Goal: Find specific page/section: Find specific page/section

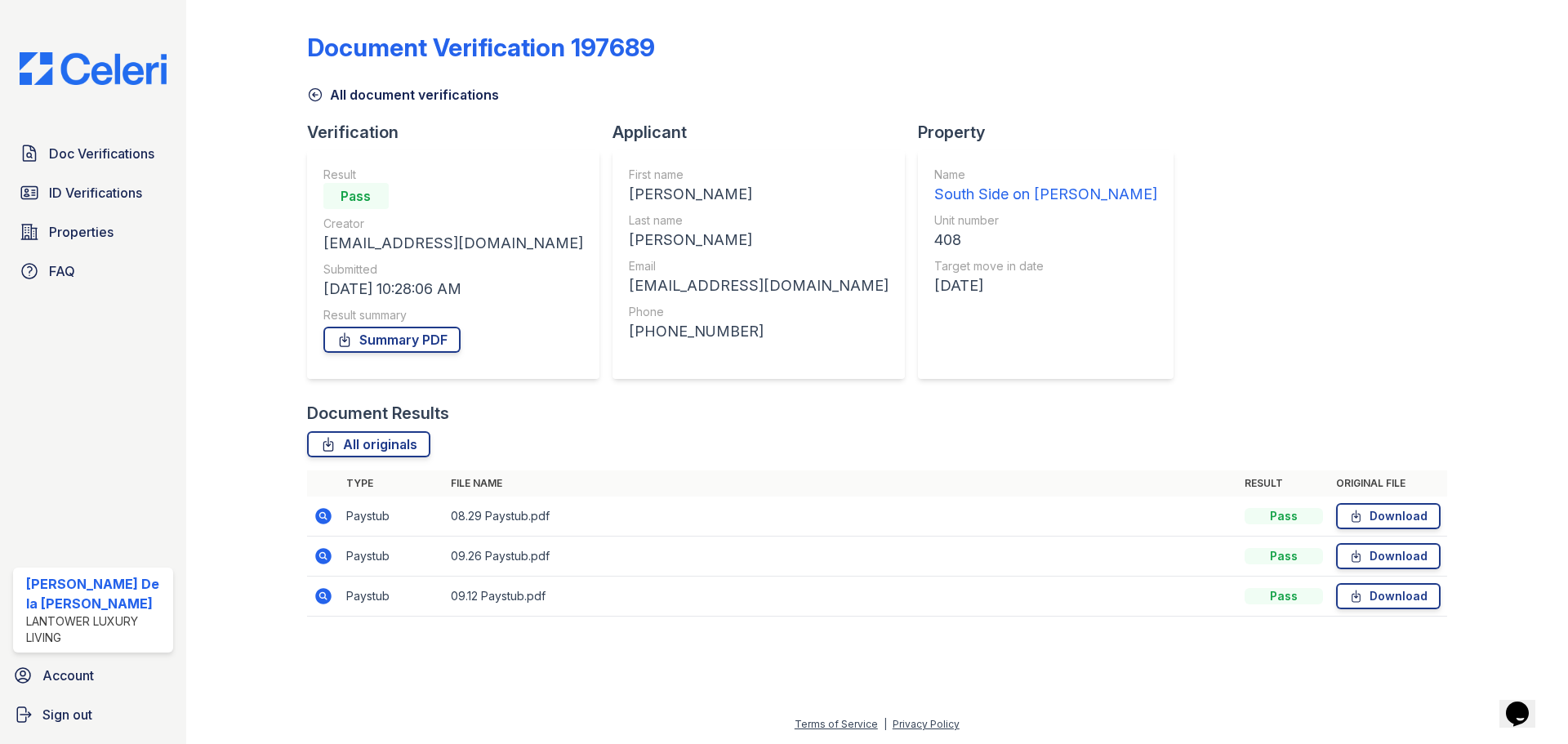
click at [93, 63] on img at bounding box center [93, 67] width 173 height 32
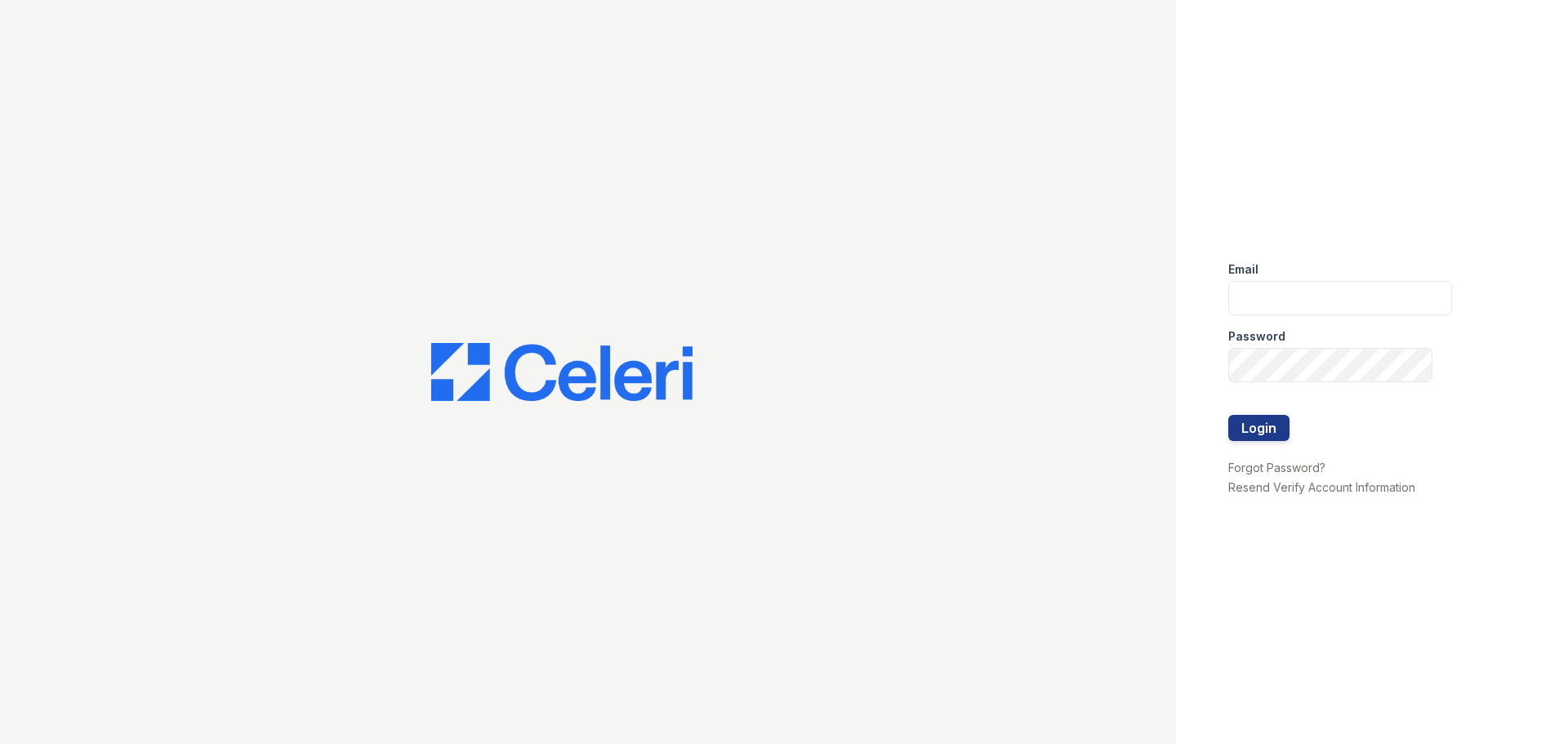
type input "[EMAIL_ADDRESS][DOMAIN_NAME]"
click at [1250, 431] on button "Login" at bounding box center [1259, 427] width 62 height 26
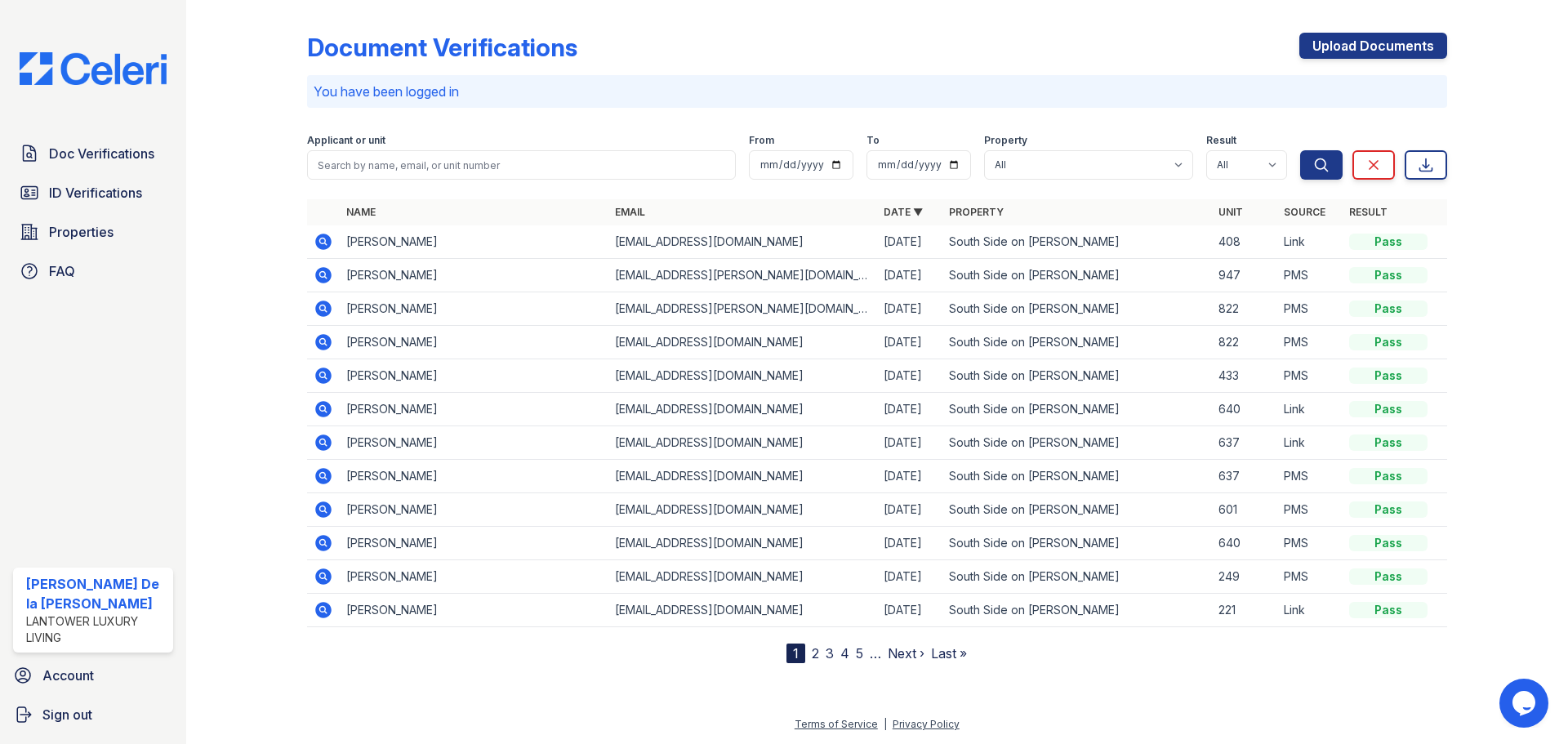
click at [92, 192] on span "ID Verifications" at bounding box center [95, 193] width 93 height 20
